Goal: Information Seeking & Learning: Learn about a topic

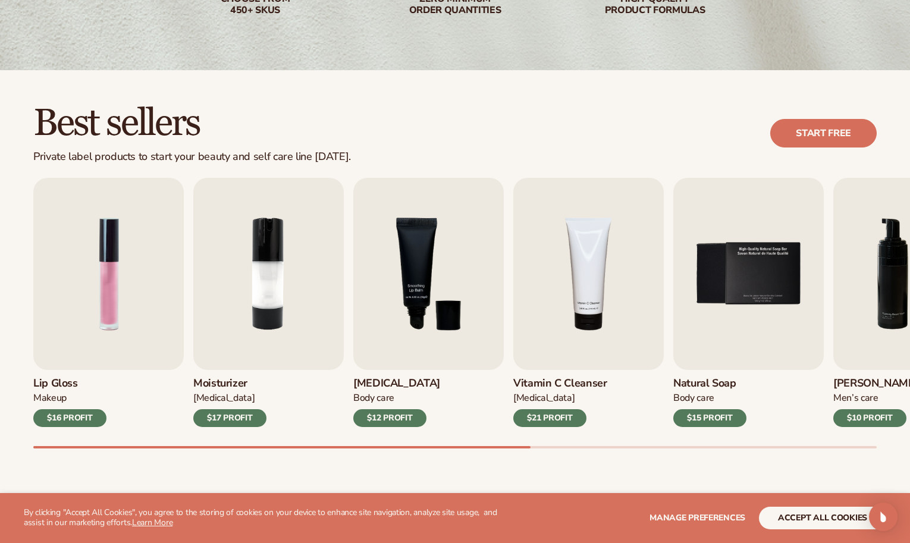
scroll to position [251, 0]
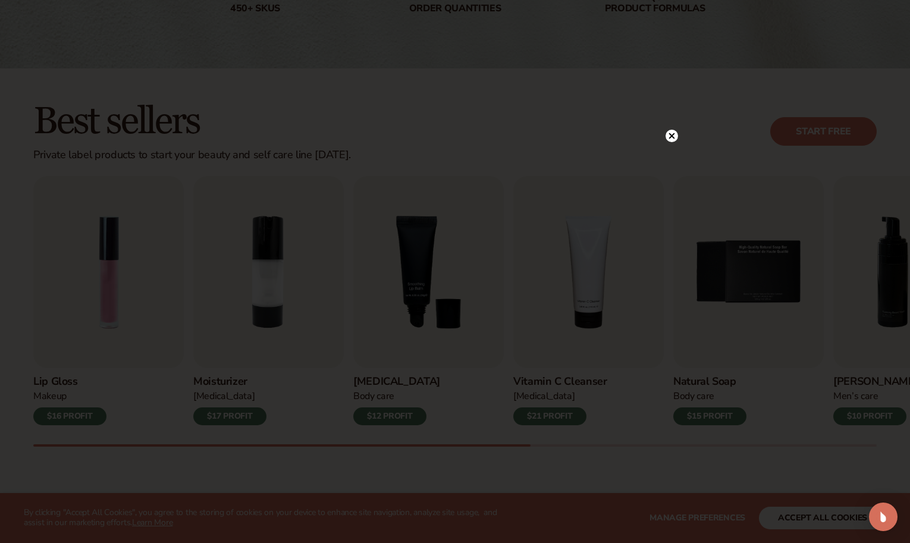
click at [675, 138] on circle at bounding box center [672, 136] width 12 height 12
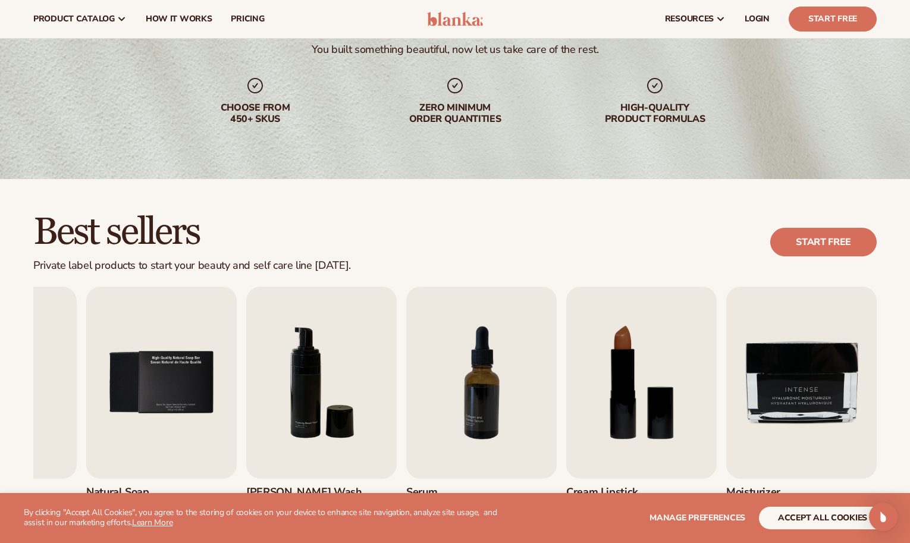
scroll to position [0, 0]
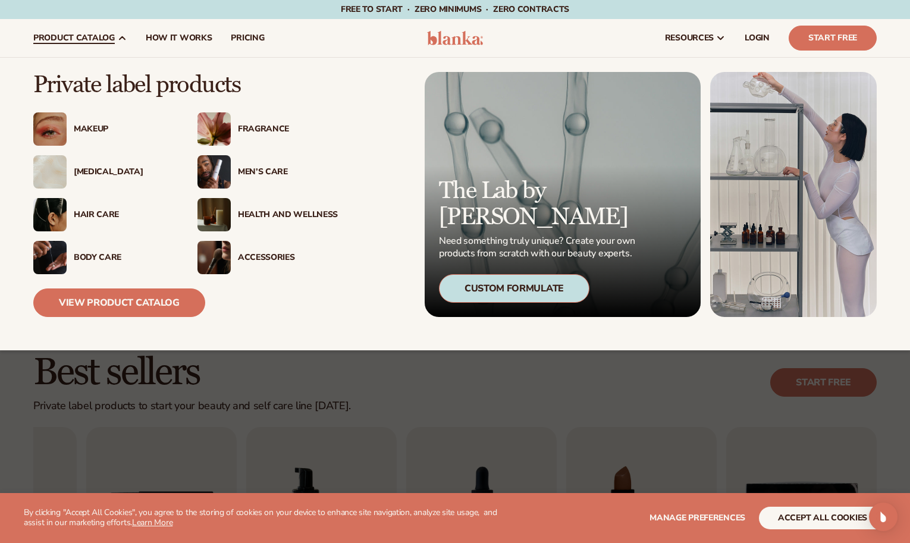
click at [104, 39] on span "product catalog" at bounding box center [74, 38] width 82 height 10
click at [98, 131] on div "Makeup" at bounding box center [124, 129] width 100 height 10
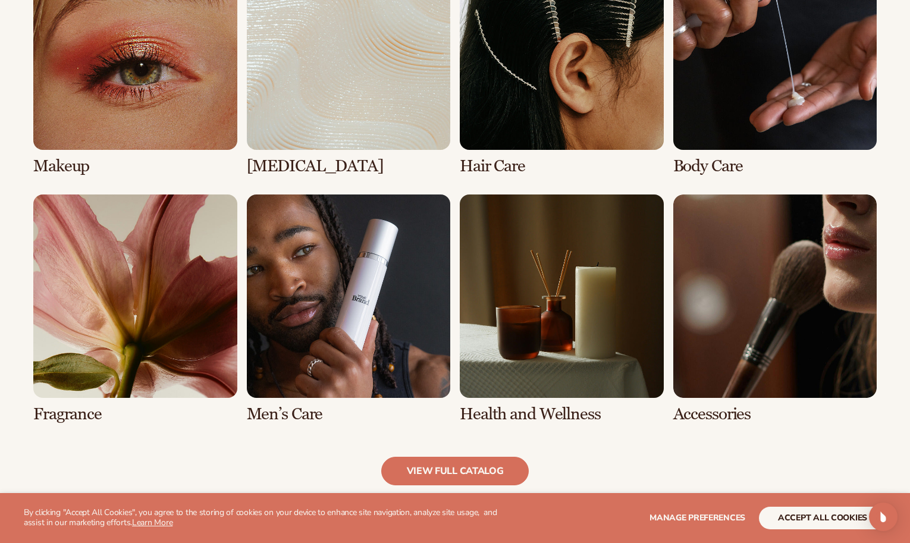
scroll to position [950, 0]
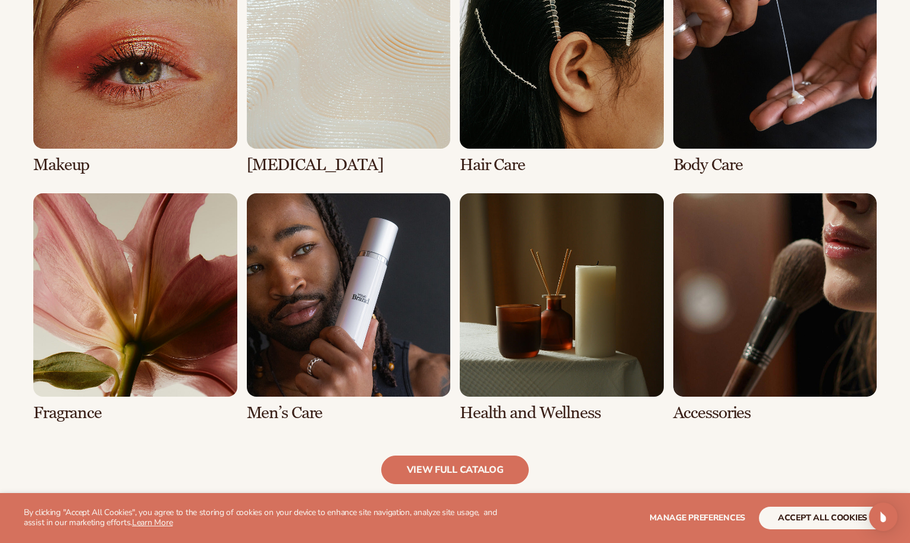
click at [532, 337] on link "7 / 8" at bounding box center [562, 307] width 204 height 229
click at [507, 413] on link "7 / 8" at bounding box center [562, 307] width 204 height 229
click at [466, 472] on link "view full catalog" at bounding box center [455, 470] width 148 height 29
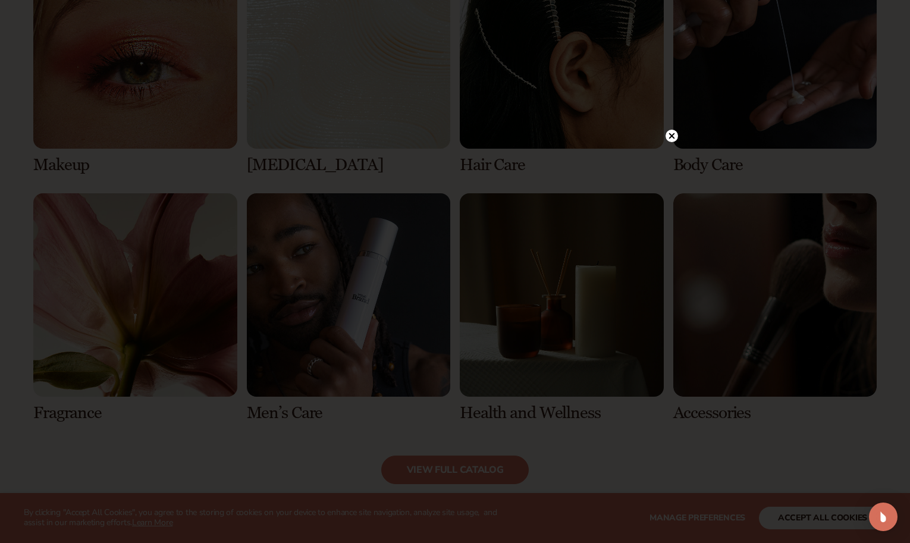
click at [673, 130] on div at bounding box center [672, 136] width 12 height 21
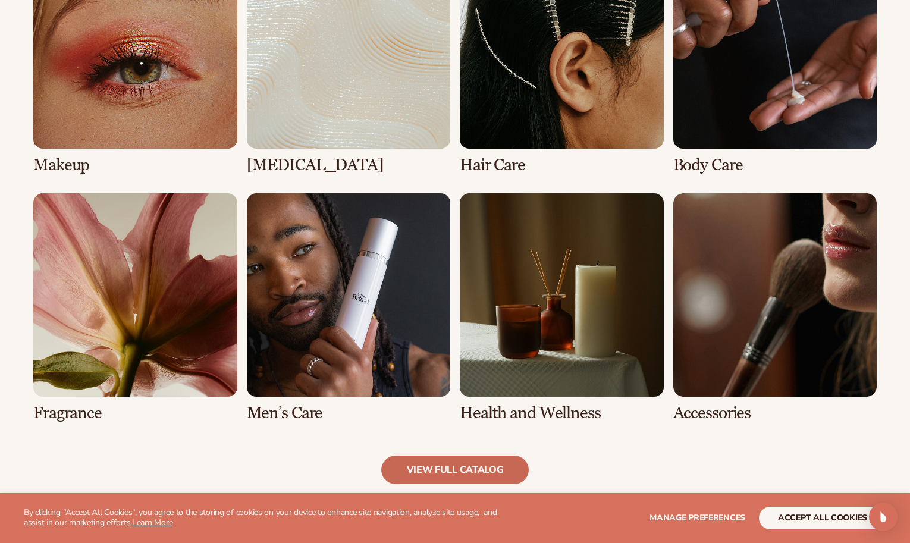
click at [465, 471] on link "view full catalog" at bounding box center [455, 470] width 148 height 29
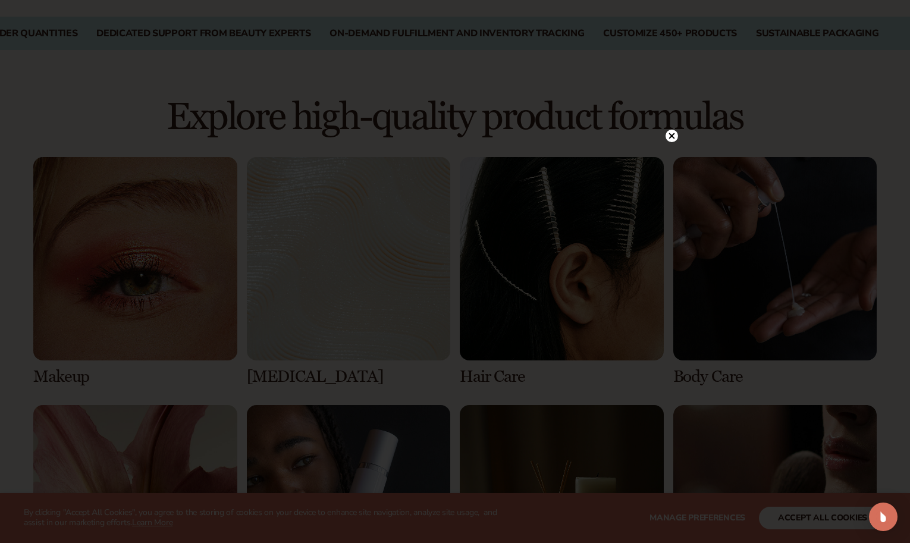
scroll to position [881, 0]
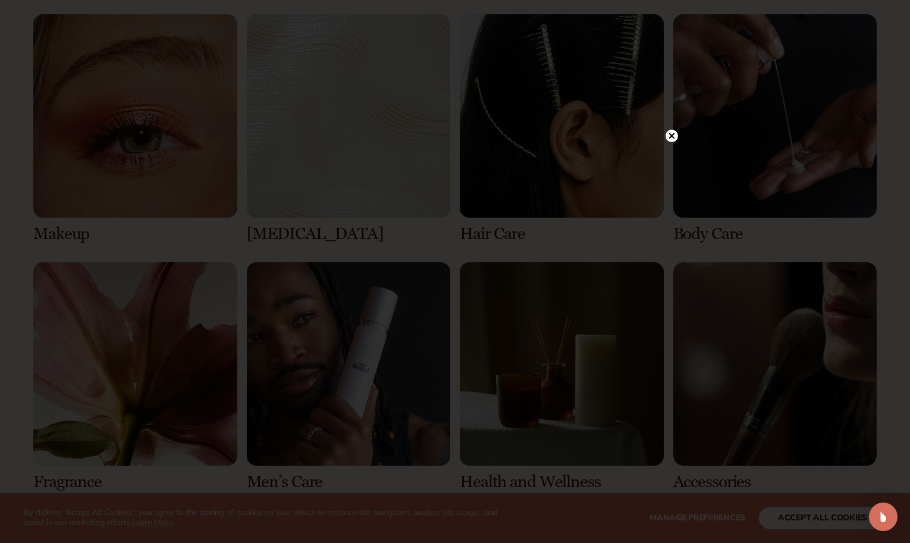
click at [676, 133] on circle at bounding box center [672, 136] width 12 height 12
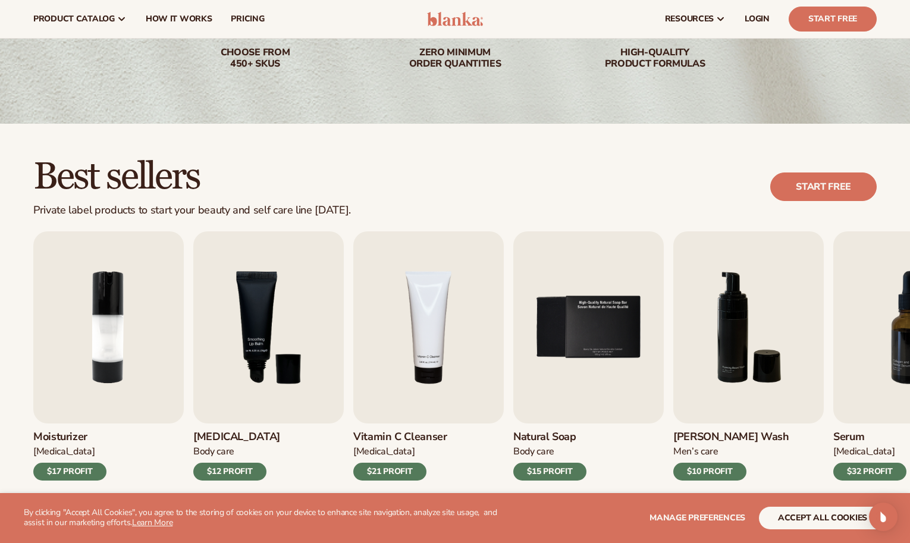
scroll to position [0, 0]
